Goal: Check status: Check status

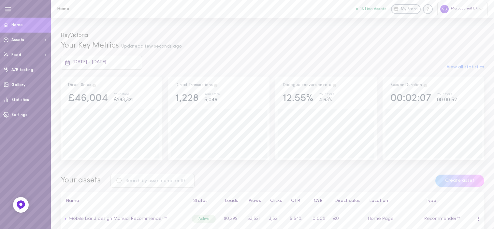
click at [460, 13] on div "Moroccanoil UK" at bounding box center [463, 9] width 51 height 14
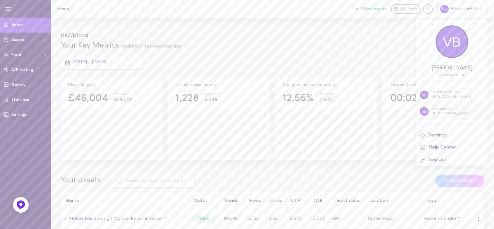
click at [443, 109] on p "Moroccanoil IL" at bounding box center [452, 109] width 38 height 5
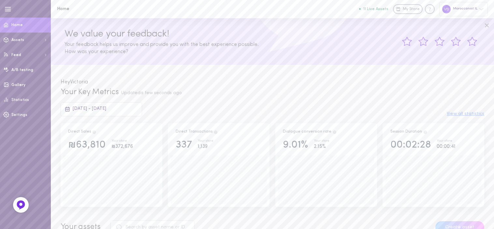
click at [101, 113] on div "[DATE] - [DATE]" at bounding box center [102, 109] width 82 height 14
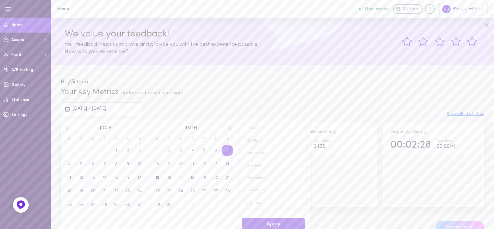
click at [230, 149] on span "7" at bounding box center [228, 151] width 12 height 12
click at [127, 161] on span "13" at bounding box center [128, 164] width 4 height 12
click at [259, 220] on button "Apply" at bounding box center [273, 223] width 63 height 11
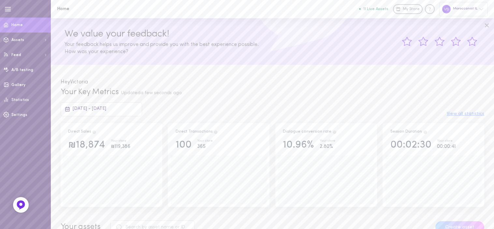
click at [103, 111] on span "07/09/2025 - 13/09/2025" at bounding box center [90, 108] width 34 height 5
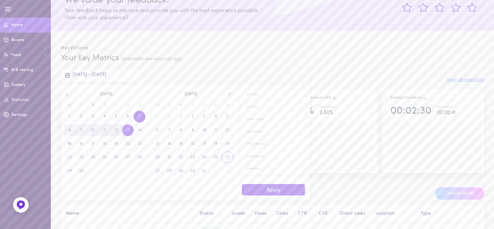
scroll to position [34, 0]
click at [68, 95] on icon at bounding box center [68, 94] width 6 height 6
click at [140, 174] on span "31" at bounding box center [140, 171] width 4 height 12
click at [217, 112] on span "6" at bounding box center [216, 117] width 2 height 12
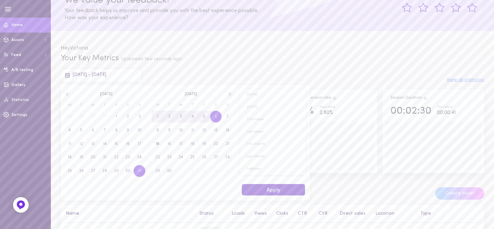
click at [267, 187] on button "Apply" at bounding box center [273, 189] width 63 height 11
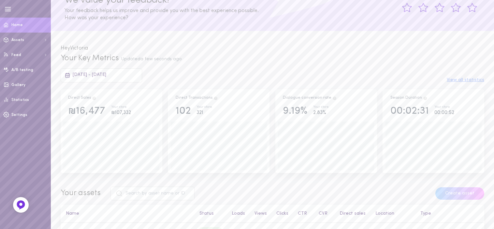
click at [106, 74] on span "31/08/2025 - 06/09/2025" at bounding box center [90, 74] width 34 height 5
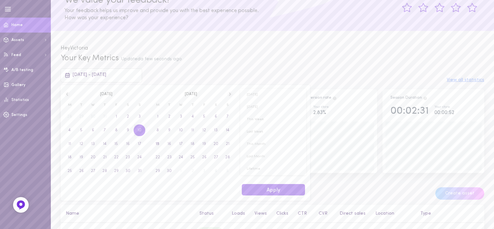
click at [138, 132] on span "10" at bounding box center [140, 131] width 4 height 12
click at [127, 142] on span "16" at bounding box center [128, 144] width 4 height 12
click at [270, 195] on button "Apply" at bounding box center [273, 189] width 63 height 11
